Goal: Task Accomplishment & Management: Manage account settings

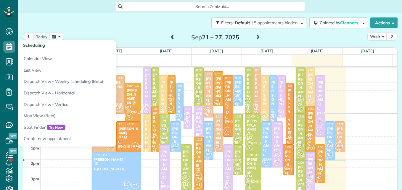
scroll to position [3, 3]
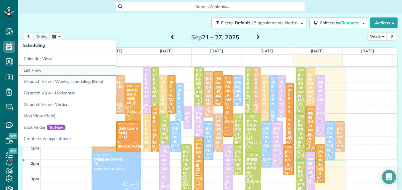
click at [29, 67] on link "List View" at bounding box center [92, 70] width 148 height 12
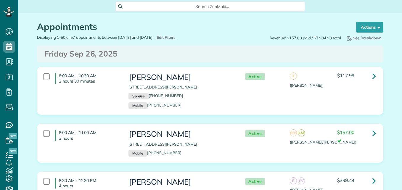
type input "**********"
click at [176, 38] on span "Edit Filters" at bounding box center [165, 37] width 19 height 5
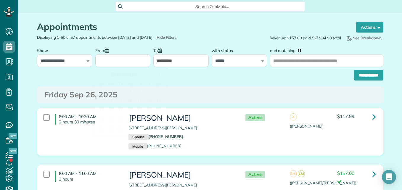
click at [131, 64] on input "From" at bounding box center [122, 60] width 55 height 12
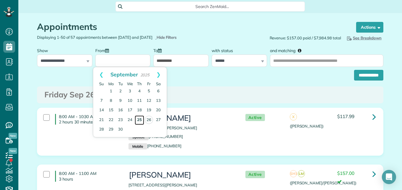
click at [139, 119] on link "25" at bounding box center [139, 119] width 9 height 9
type input "**********"
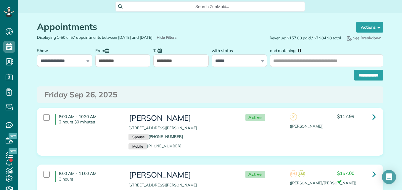
click at [185, 59] on input "**********" at bounding box center [180, 60] width 55 height 12
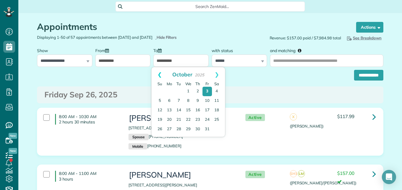
click at [159, 75] on link "Prev" at bounding box center [159, 74] width 16 height 15
click at [219, 120] on link "27" at bounding box center [216, 119] width 9 height 9
type input "**********"
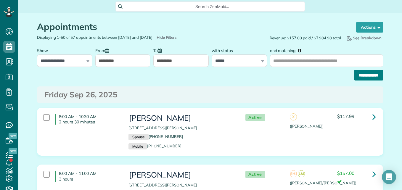
click at [370, 75] on input "**********" at bounding box center [368, 75] width 29 height 11
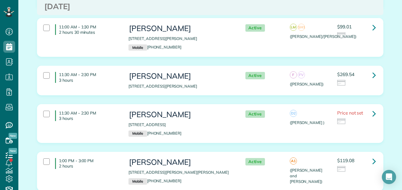
scroll to position [360, 0]
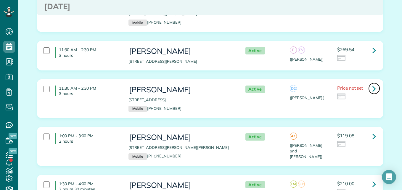
click at [372, 89] on icon at bounding box center [374, 88] width 4 height 10
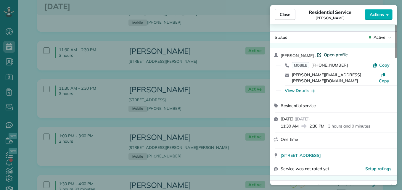
click at [334, 55] on span "Open profile" at bounding box center [336, 55] width 24 height 6
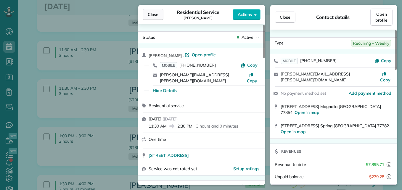
click at [154, 11] on button "Close" at bounding box center [153, 14] width 21 height 11
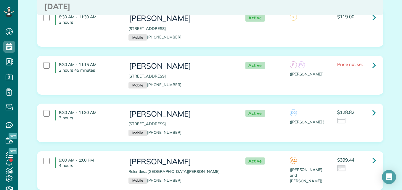
scroll to position [145, 0]
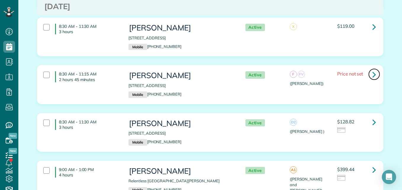
click at [373, 74] on icon at bounding box center [374, 74] width 4 height 10
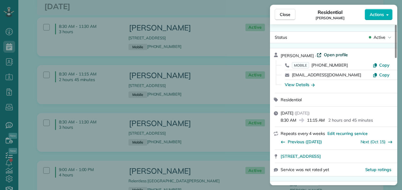
click at [328, 56] on span "Open profile" at bounding box center [336, 55] width 24 height 6
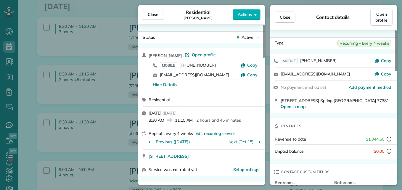
click at [153, 20] on div "Close Residential Jane Colson Actions" at bounding box center [201, 15] width 127 height 20
click at [151, 16] on span "Close" at bounding box center [153, 15] width 11 height 6
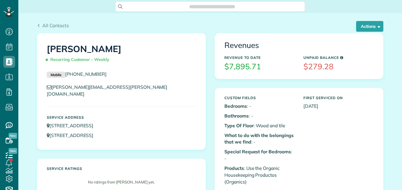
scroll to position [3, 3]
click at [364, 22] on button "Actions" at bounding box center [369, 26] width 27 height 11
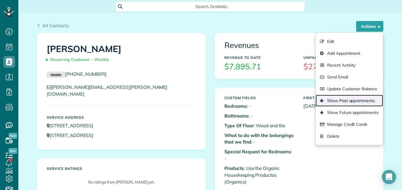
click at [345, 99] on link "Show Past appointments" at bounding box center [348, 101] width 67 height 12
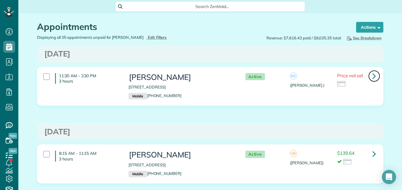
click at [372, 74] on icon at bounding box center [374, 76] width 4 height 10
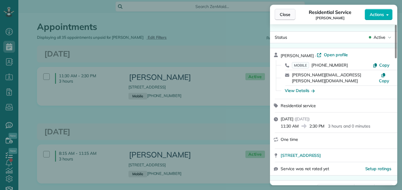
click at [290, 13] on span "Close" at bounding box center [285, 15] width 11 height 6
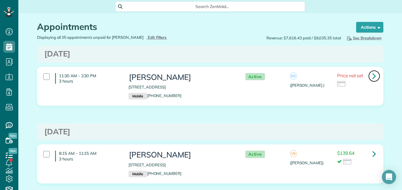
click at [372, 74] on icon at bounding box center [374, 76] width 4 height 10
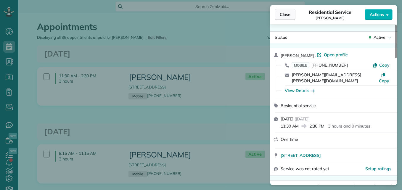
click at [288, 14] on span "Close" at bounding box center [285, 15] width 11 height 6
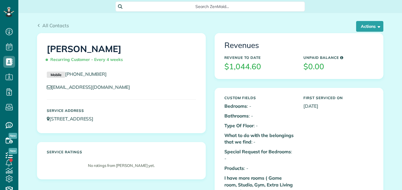
scroll to position [3, 3]
click at [377, 21] on button "Actions" at bounding box center [369, 26] width 27 height 11
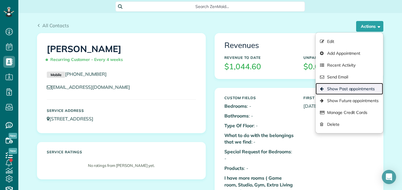
click at [335, 92] on link "Show Past appointments" at bounding box center [348, 89] width 67 height 12
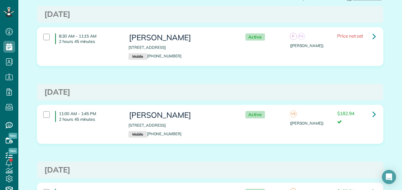
scroll to position [42, 0]
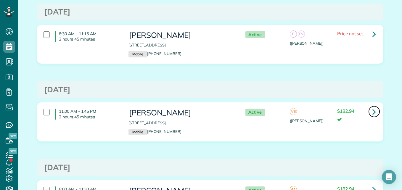
click at [373, 111] on icon at bounding box center [374, 111] width 4 height 10
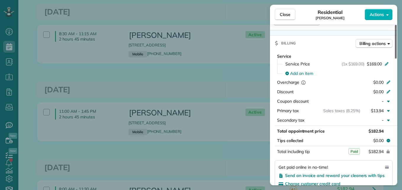
scroll to position [265, 0]
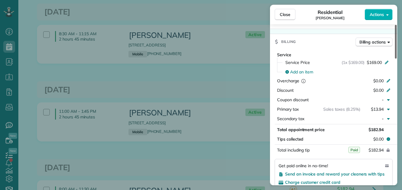
drag, startPoint x: 396, startPoint y: 43, endPoint x: 402, endPoint y: 96, distance: 53.6
click at [396, 59] on div at bounding box center [396, 42] width 2 height 34
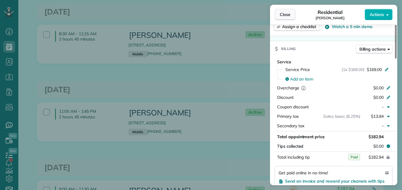
click at [280, 16] on span "Close" at bounding box center [285, 15] width 11 height 6
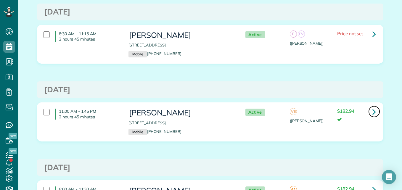
click at [372, 114] on icon at bounding box center [374, 111] width 4 height 10
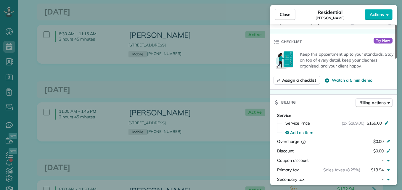
scroll to position [201, 0]
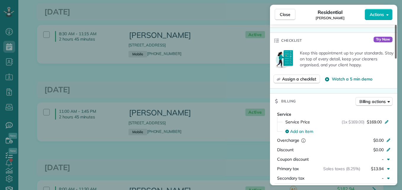
drag, startPoint x: 396, startPoint y: 49, endPoint x: 392, endPoint y: 92, distance: 42.5
click at [395, 59] on div at bounding box center [396, 42] width 2 height 34
click at [287, 12] on span "Close" at bounding box center [285, 15] width 11 height 6
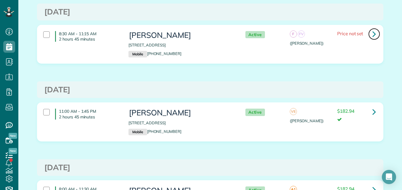
click at [372, 31] on icon at bounding box center [374, 34] width 4 height 10
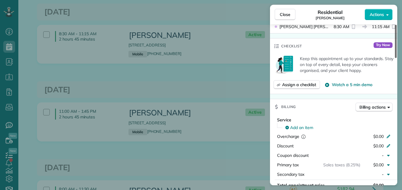
scroll to position [248, 0]
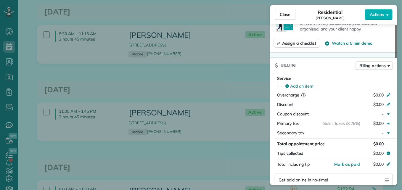
drag, startPoint x: 393, startPoint y: 44, endPoint x: 401, endPoint y: 95, distance: 51.7
click at [396, 58] on div at bounding box center [396, 41] width 2 height 33
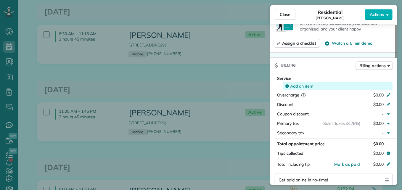
click at [298, 85] on span "Add an item" at bounding box center [301, 86] width 23 height 6
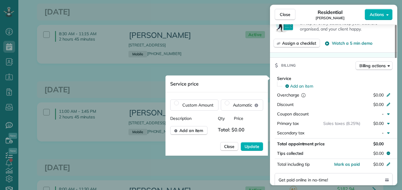
click at [252, 132] on div at bounding box center [256, 130] width 14 height 9
click at [252, 131] on div at bounding box center [256, 130] width 14 height 9
click at [254, 116] on div "Description Qty Price" at bounding box center [216, 118] width 93 height 6
click at [243, 127] on span "Total: $0.00" at bounding box center [232, 130] width 29 height 9
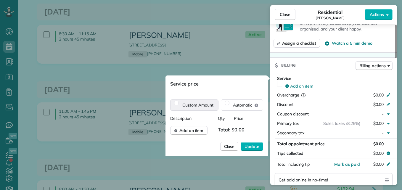
click at [198, 108] on label "Custom Amount" at bounding box center [194, 105] width 48 height 11
click at [248, 128] on div "Add an item Total: $0.00" at bounding box center [216, 130] width 93 height 9
click at [244, 129] on span "Total: $0.00" at bounding box center [232, 130] width 29 height 9
click at [196, 132] on span "Add an item" at bounding box center [191, 131] width 24 height 6
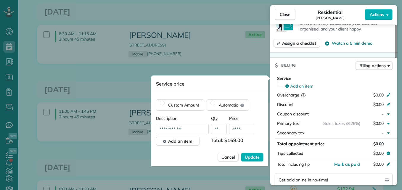
type input "****"
click at [245, 155] on button "Update" at bounding box center [252, 157] width 22 height 9
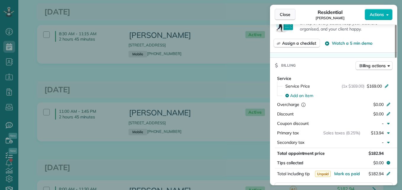
click at [279, 12] on button "Close" at bounding box center [285, 14] width 21 height 11
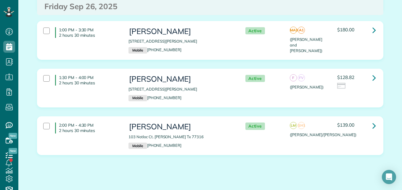
scroll to position [935, 0]
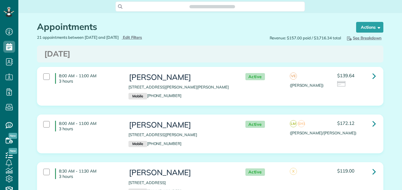
scroll to position [3, 3]
click at [372, 77] on icon at bounding box center [374, 76] width 4 height 10
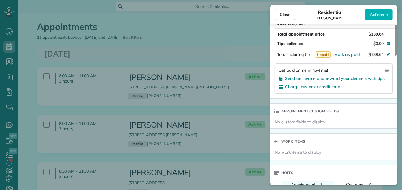
drag, startPoint x: 396, startPoint y: 33, endPoint x: 401, endPoint y: 103, distance: 69.5
click at [396, 56] on div at bounding box center [396, 40] width 2 height 31
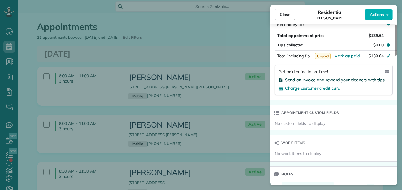
click at [378, 77] on span "Send an invoice and reward your cleaners with tips" at bounding box center [334, 79] width 99 height 5
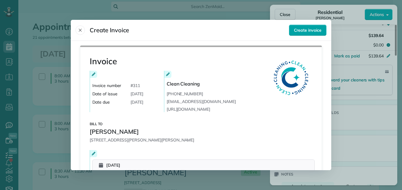
click at [307, 28] on span "Create invoice" at bounding box center [308, 30] width 28 height 6
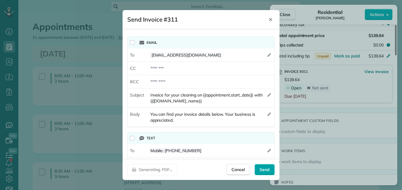
click at [265, 167] on span "Send" at bounding box center [264, 170] width 10 height 6
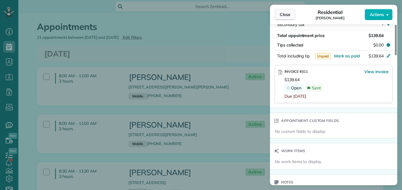
click at [290, 12] on button "Close" at bounding box center [285, 14] width 21 height 11
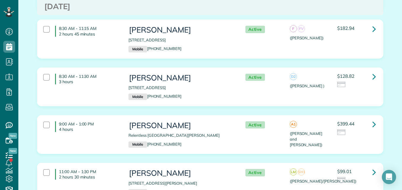
scroll to position [206, 0]
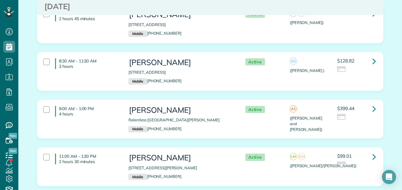
click at [361, 70] on div at bounding box center [356, 69] width 38 height 7
click at [357, 118] on div at bounding box center [356, 117] width 38 height 7
click at [356, 163] on div at bounding box center [356, 165] width 38 height 7
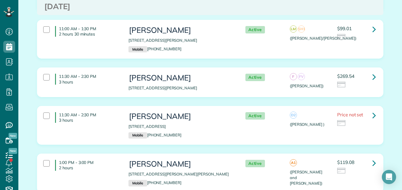
scroll to position [337, 0]
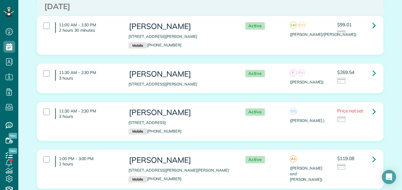
click at [367, 80] on div at bounding box center [356, 81] width 38 height 7
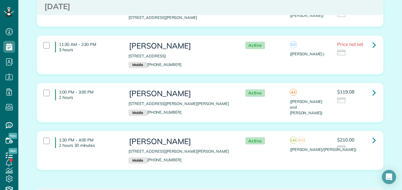
scroll to position [405, 0]
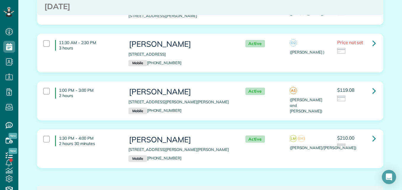
click at [362, 155] on div "1:30 PM - 4:00 PM 2 hours 30 minutes Tina Christofaro 122 Keaton Court Montgome…" at bounding box center [209, 149] width 341 height 32
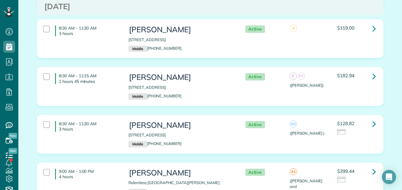
scroll to position [0, 0]
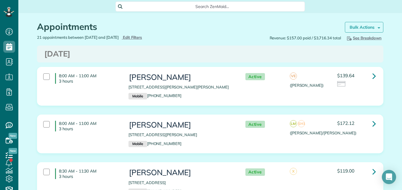
click at [354, 28] on strong "Bulk Actions" at bounding box center [361, 27] width 25 height 5
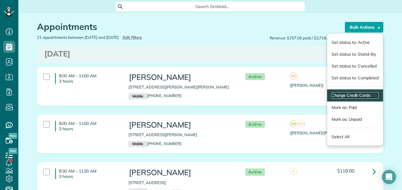
click at [339, 94] on link "Charge Credit Cards" at bounding box center [354, 95] width 47 height 6
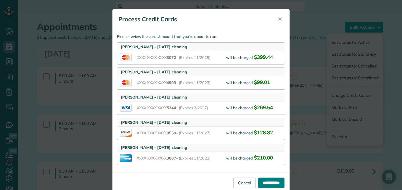
click at [264, 183] on input "**********" at bounding box center [271, 182] width 26 height 11
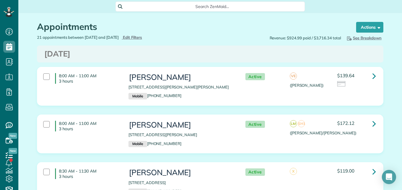
scroll to position [3, 3]
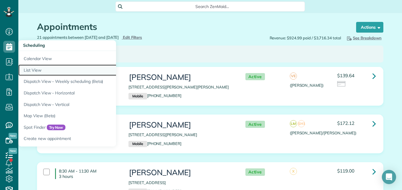
click at [38, 70] on link "List View" at bounding box center [92, 70] width 148 height 12
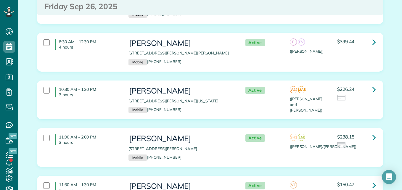
scroll to position [125, 0]
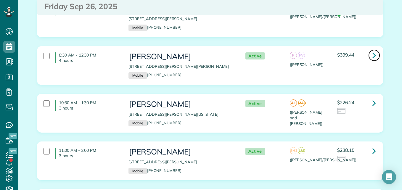
click at [372, 56] on icon at bounding box center [374, 55] width 4 height 10
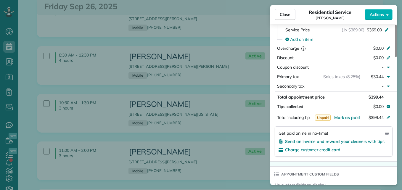
scroll to position [324, 0]
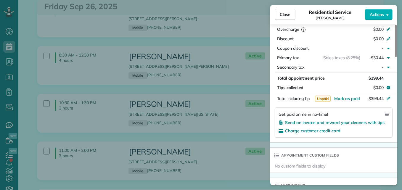
drag, startPoint x: 395, startPoint y: 42, endPoint x: 401, endPoint y: 107, distance: 65.4
click at [396, 57] on div at bounding box center [396, 41] width 2 height 32
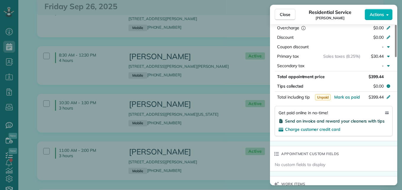
click at [359, 118] on span "Send an invoice and reward your cleaners with tips" at bounding box center [334, 120] width 99 height 5
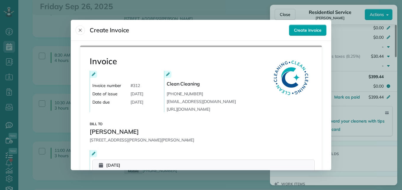
click at [305, 33] on span "Create invoice" at bounding box center [308, 30] width 28 height 6
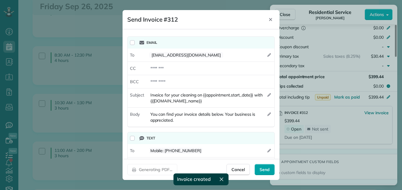
click at [267, 167] on span "Send" at bounding box center [264, 170] width 10 height 6
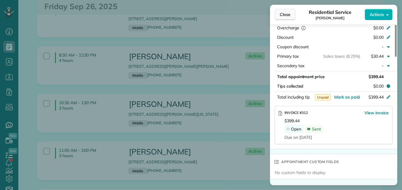
click at [282, 14] on span "Close" at bounding box center [285, 15] width 11 height 6
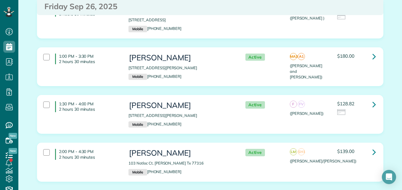
scroll to position [354, 0]
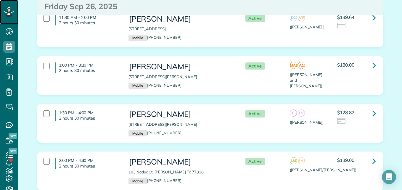
click at [8, 10] on icon at bounding box center [9, 12] width 11 height 10
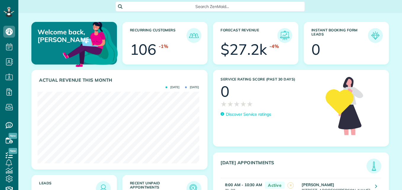
scroll to position [72, 161]
click at [193, 185] on img at bounding box center [194, 189] width 14 height 14
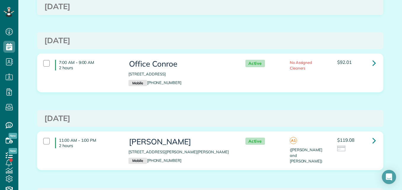
scroll to position [461, 0]
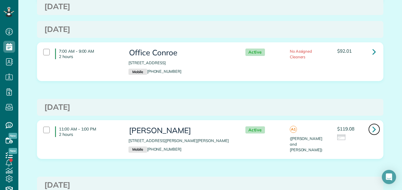
click at [374, 127] on link at bounding box center [374, 129] width 12 height 12
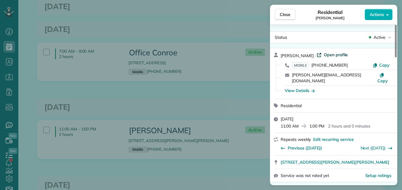
click at [338, 57] on span "Open profile" at bounding box center [336, 55] width 24 height 6
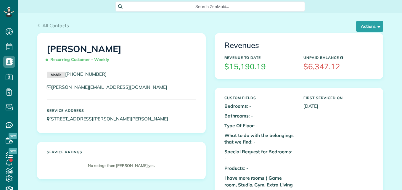
click at [358, 25] on button "Actions" at bounding box center [369, 26] width 27 height 11
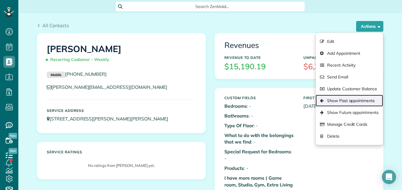
click at [335, 99] on link "Show Past appointments" at bounding box center [348, 101] width 67 height 12
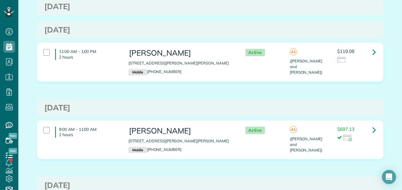
scroll to position [633, 0]
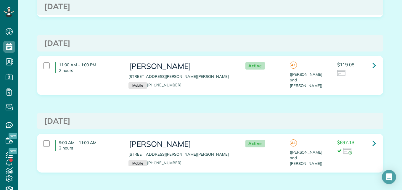
click at [360, 80] on div "$119.08" at bounding box center [356, 70] width 47 height 17
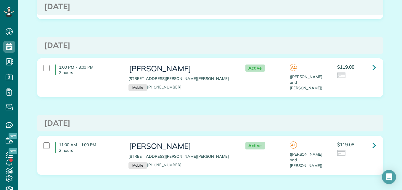
scroll to position [546, 0]
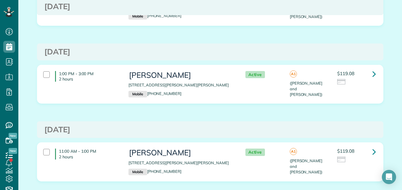
click at [364, 76] on div "$119.08" at bounding box center [356, 78] width 38 height 14
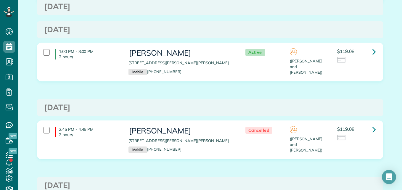
scroll to position [400, 0]
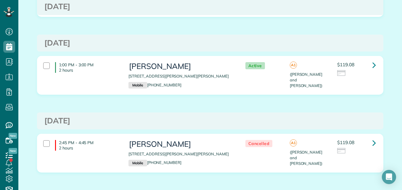
click at [365, 75] on div at bounding box center [356, 73] width 38 height 7
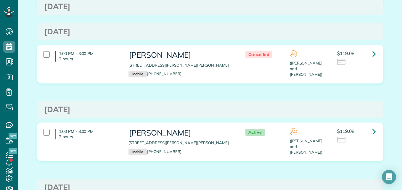
scroll to position [0, 0]
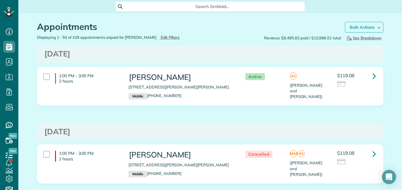
click at [362, 28] on strong "Bulk Actions" at bounding box center [361, 27] width 25 height 5
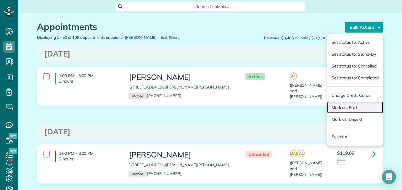
click at [350, 107] on link "Mark as: Paid" at bounding box center [355, 107] width 56 height 12
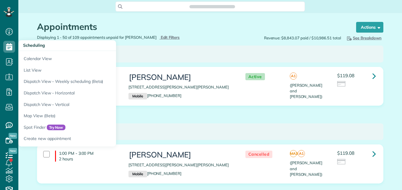
scroll to position [190, 18]
click at [11, 44] on use at bounding box center [9, 46] width 6 height 7
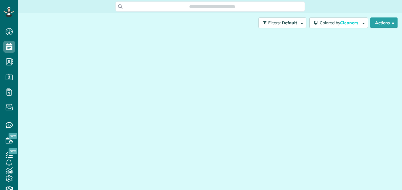
scroll to position [3, 3]
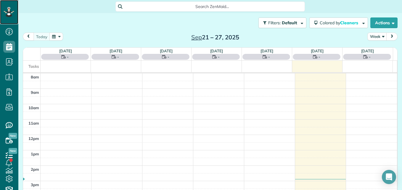
click at [5, 9] on icon at bounding box center [9, 12] width 11 height 10
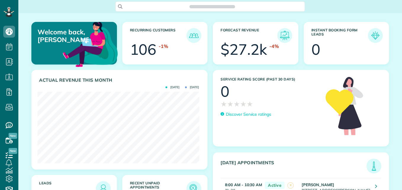
scroll to position [72, 161]
click at [190, 182] on img at bounding box center [194, 189] width 14 height 14
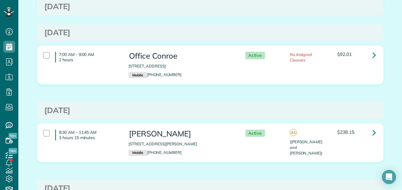
scroll to position [452, 0]
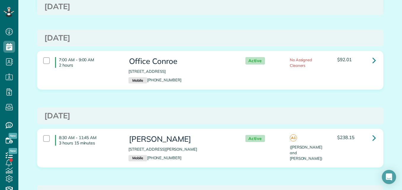
click at [314, 72] on div "7:00 AM - 9:00 AM 2 hours Office Conroe [STREET_ADDRESS] Mobile [PHONE_NUMBER] …" at bounding box center [209, 70] width 341 height 32
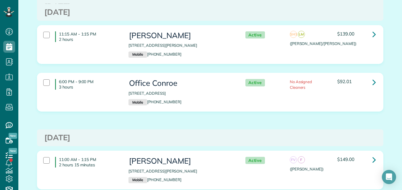
scroll to position [764, 0]
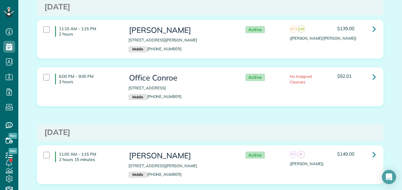
click at [311, 90] on div "6:00 PM - 9:00 PM 3 hours Office Conroe [STREET_ADDRESS] Mobile [PHONE_NUMBER] …" at bounding box center [209, 87] width 341 height 32
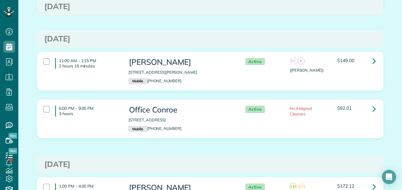
scroll to position [884, 0]
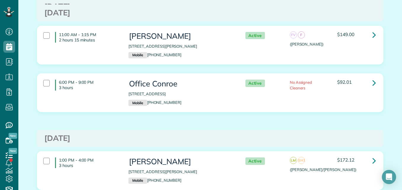
click at [319, 99] on div "6:00 PM - 9:00 PM 3 hours Office Conroe 212 Conroe Drive Conroe TX 77301 Mobile…" at bounding box center [209, 93] width 341 height 32
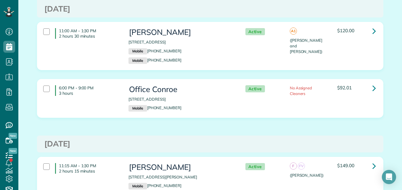
scroll to position [1279, 0]
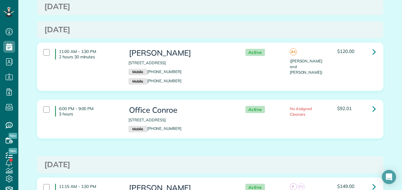
click at [326, 124] on div "6:00 PM - 9:00 PM 3 hours Office Conroe 212 Conroe Drive Conroe TX 77301 Mobile…" at bounding box center [209, 119] width 341 height 32
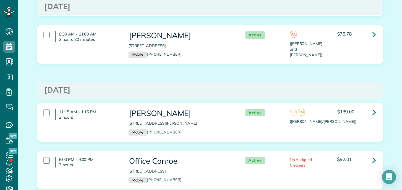
scroll to position [0, 0]
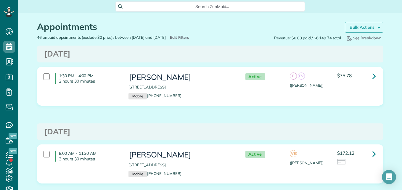
click at [349, 25] on strong "Bulk Actions" at bounding box center [361, 27] width 25 height 5
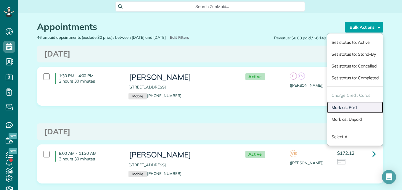
click at [338, 106] on link "Mark as: Paid" at bounding box center [355, 107] width 56 height 12
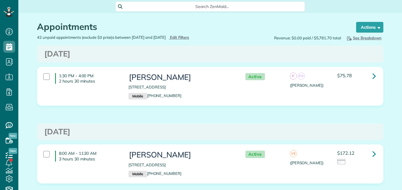
scroll to position [190, 18]
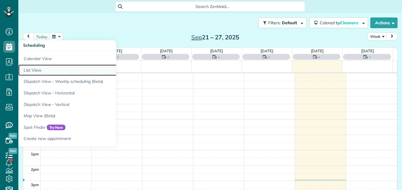
click at [33, 72] on link "List View" at bounding box center [92, 70] width 148 height 12
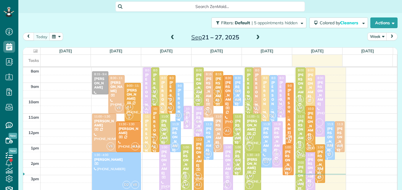
scroll to position [3, 3]
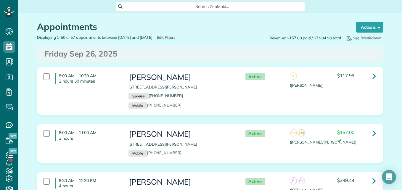
scroll to position [3, 3]
click at [177, 33] on div "Appointments the List View [2 min]" at bounding box center [191, 28] width 308 height 13
click at [177, 34] on div "Appointments the List View [2 min]" at bounding box center [191, 28] width 308 height 13
click at [176, 37] on span "Edit Filters" at bounding box center [165, 37] width 19 height 5
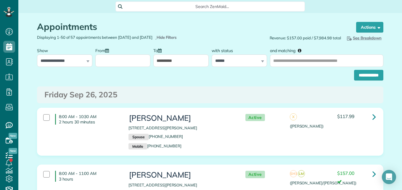
click at [125, 62] on input "From" at bounding box center [122, 60] width 55 height 12
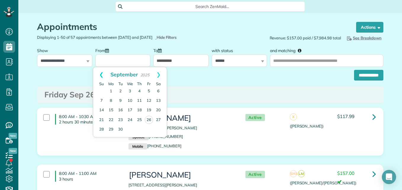
click at [97, 78] on link "Prev" at bounding box center [101, 74] width 16 height 15
click at [149, 99] on link "8" at bounding box center [148, 100] width 9 height 9
type input "**********"
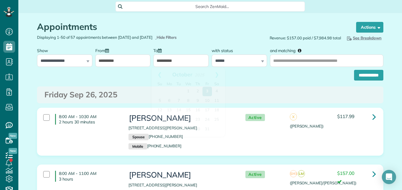
click at [170, 63] on input "**********" at bounding box center [180, 60] width 55 height 12
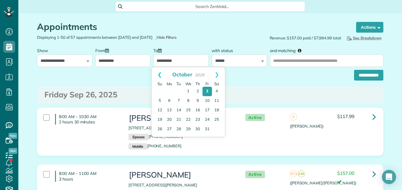
click at [159, 75] on link "Prev" at bounding box center [159, 74] width 16 height 15
click at [161, 73] on link "Prev" at bounding box center [159, 74] width 16 height 15
click at [205, 101] on link "8" at bounding box center [206, 100] width 9 height 9
type input "**********"
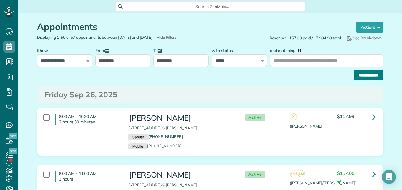
click at [354, 79] on input "**********" at bounding box center [368, 75] width 29 height 11
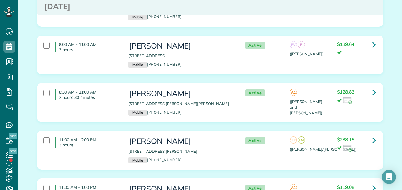
scroll to position [143, 0]
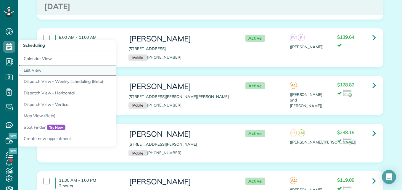
click at [30, 68] on link "List View" at bounding box center [92, 70] width 148 height 12
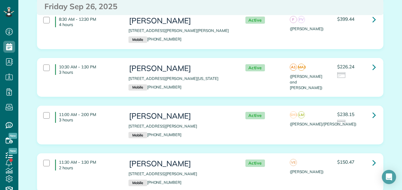
scroll to position [166, 0]
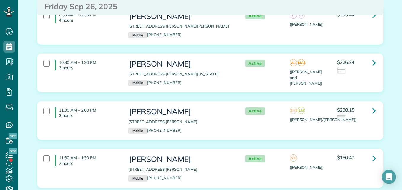
click at [350, 68] on div at bounding box center [356, 71] width 38 height 7
click at [347, 120] on div at bounding box center [356, 118] width 38 height 7
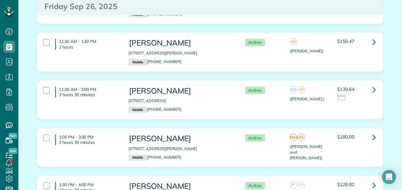
scroll to position [287, 0]
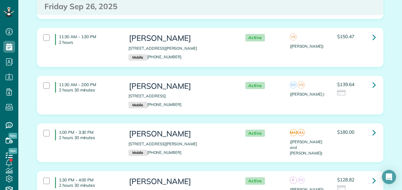
click at [359, 94] on div at bounding box center [356, 93] width 38 height 7
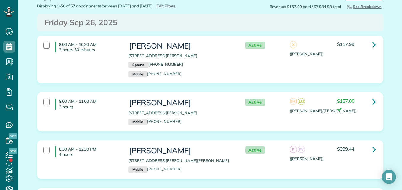
scroll to position [0, 0]
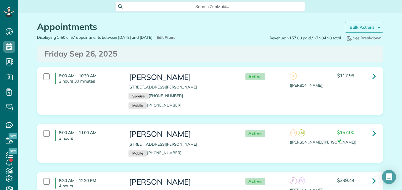
click at [364, 30] on strong "Bulk Actions" at bounding box center [361, 27] width 25 height 5
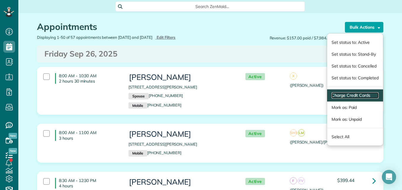
click at [336, 93] on link "Charge Credit Cards" at bounding box center [354, 95] width 47 height 6
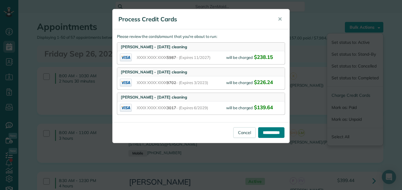
click at [280, 131] on input "**********" at bounding box center [271, 132] width 26 height 11
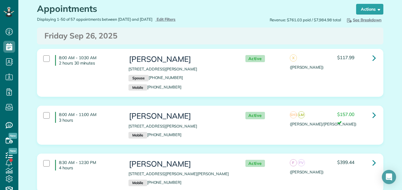
scroll to position [13, 0]
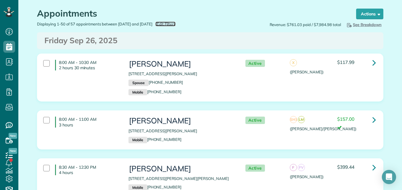
click at [176, 23] on span "Edit Filters" at bounding box center [165, 24] width 19 height 5
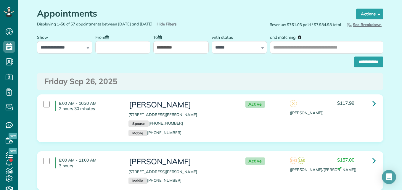
click at [139, 47] on input "From" at bounding box center [122, 47] width 55 height 12
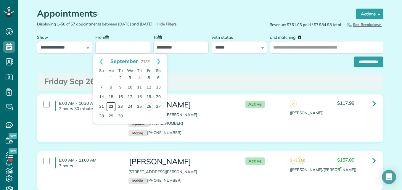
click at [109, 105] on link "22" at bounding box center [110, 106] width 9 height 9
type input "**********"
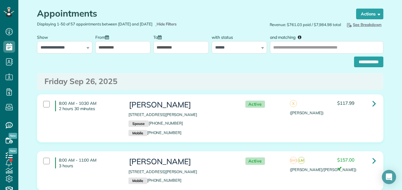
click at [188, 46] on input "**********" at bounding box center [180, 47] width 55 height 12
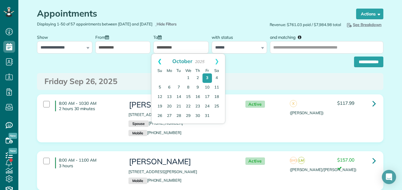
click at [162, 61] on link "Prev" at bounding box center [159, 61] width 16 height 15
click at [207, 103] on link "26" at bounding box center [207, 106] width 8 height 8
type input "**********"
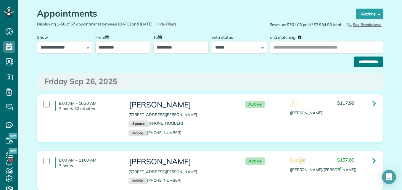
click at [354, 62] on input "**********" at bounding box center [368, 62] width 29 height 11
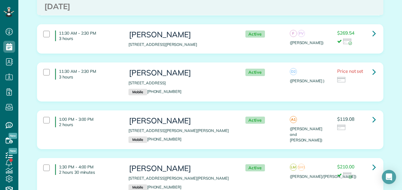
scroll to position [1997, 0]
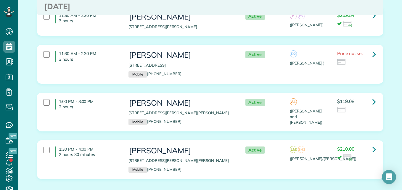
click at [83, 57] on p "3 hours" at bounding box center [89, 59] width 61 height 5
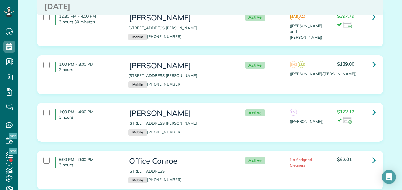
scroll to position [0, 0]
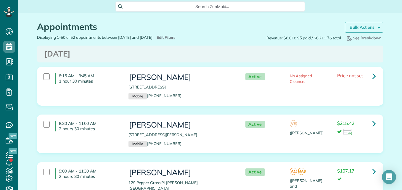
click at [360, 25] on strong "Bulk Actions" at bounding box center [361, 27] width 25 height 5
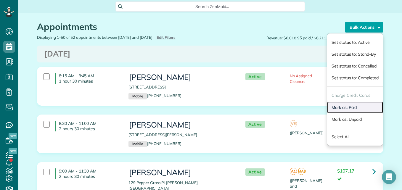
click at [334, 108] on link "Mark as: Paid" at bounding box center [355, 107] width 56 height 12
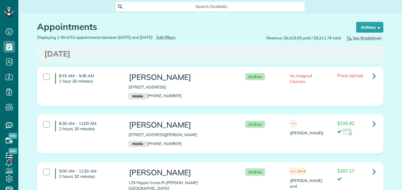
scroll to position [3, 3]
